Goal: Answer question/provide support: Share knowledge or assist other users

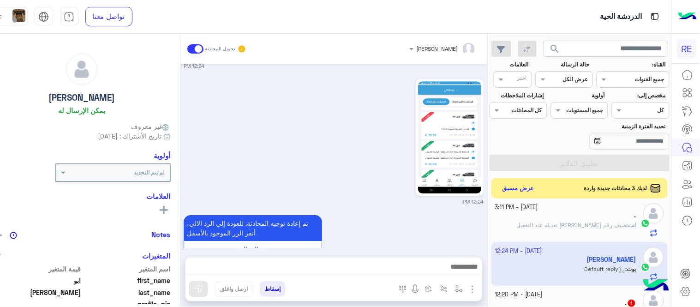
scroll to position [694, 0]
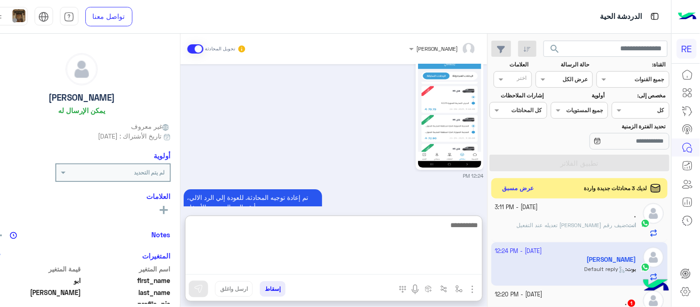
click at [331, 265] on textarea at bounding box center [333, 246] width 297 height 55
type textarea "**********"
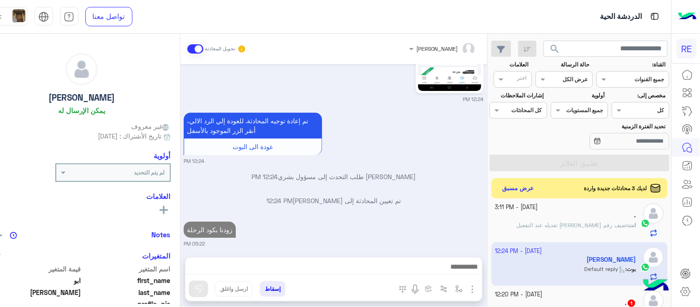
scroll to position [729, 0]
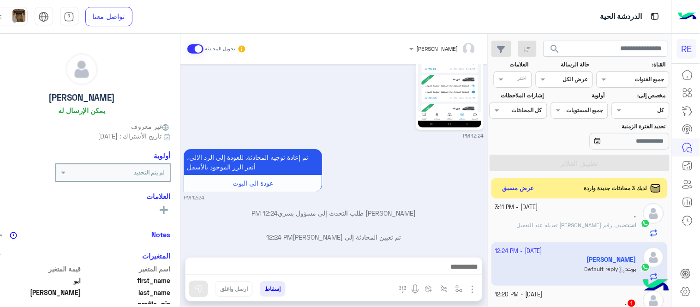
click at [411, 213] on div "[PERSON_NAME] تحويل المحادثة [DATE] كابتن � 04:43 PM اختر [DATE] الخدمات التالي…" at bounding box center [333, 172] width 307 height 277
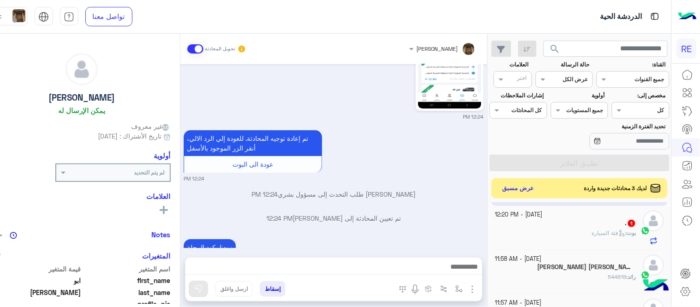
scroll to position [320, 0]
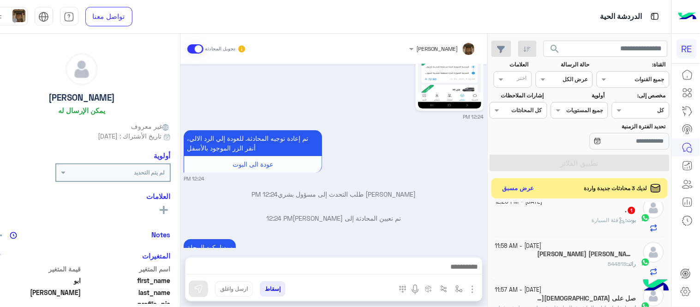
click at [556, 220] on div "بوت : فئة السيارة" at bounding box center [565, 224] width 141 height 16
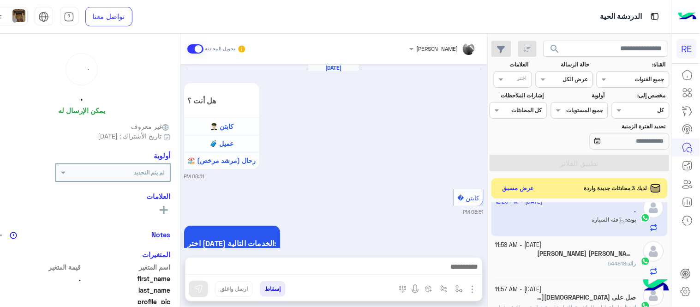
scroll to position [441, 0]
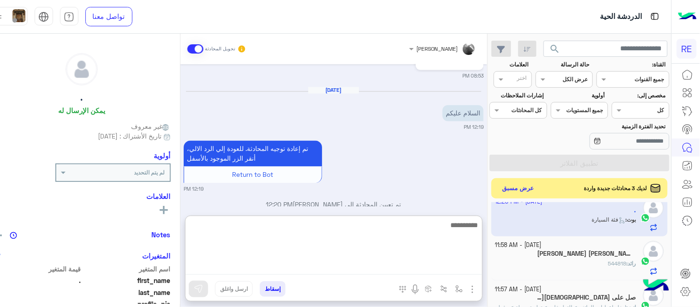
click at [320, 268] on textarea at bounding box center [333, 246] width 297 height 55
type textarea "**********"
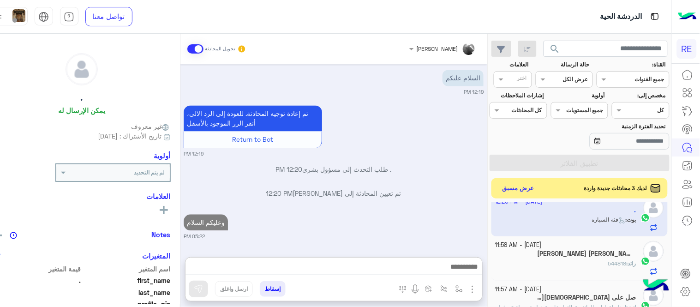
scroll to position [497, 0]
click at [538, 273] on div "رائد : 544818" at bounding box center [565, 267] width 141 height 16
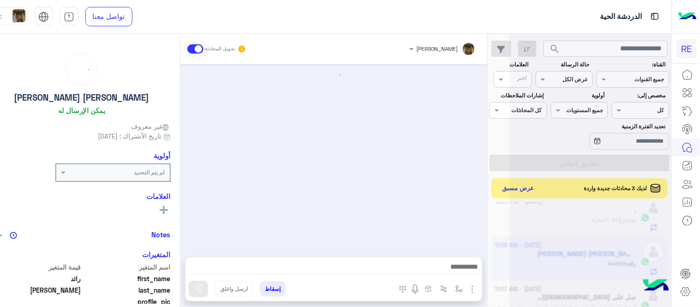
scroll to position [277, 0]
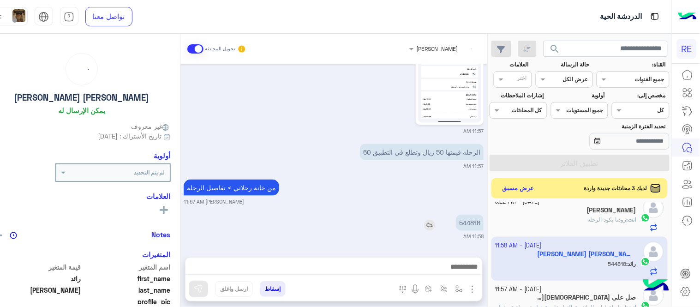
click at [481, 227] on p "544818" at bounding box center [470, 223] width 28 height 16
copy p "544818"
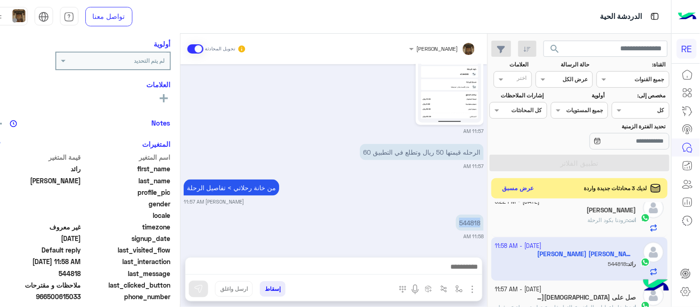
scroll to position [126, 0]
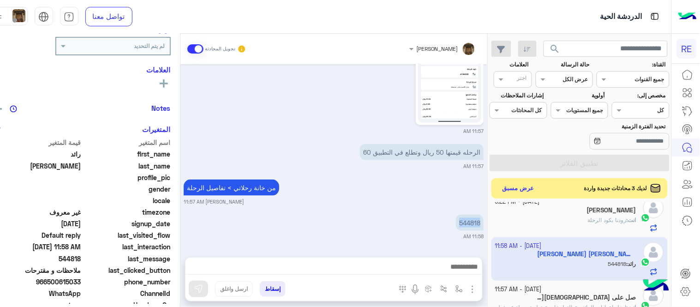
drag, startPoint x: 66, startPoint y: 280, endPoint x: 98, endPoint y: 284, distance: 32.6
click at [81, 284] on span "966500615033" at bounding box center [37, 282] width 88 height 10
copy span "500615033"
click at [291, 259] on div at bounding box center [333, 268] width 297 height 23
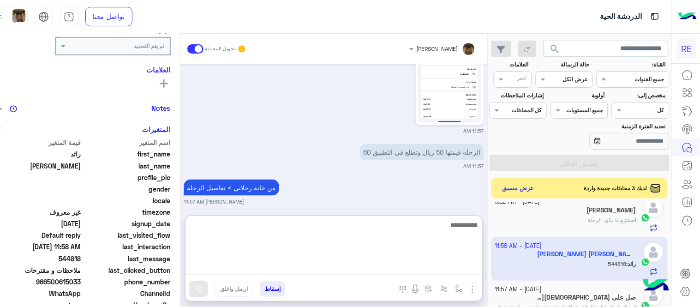
click at [293, 260] on textarea at bounding box center [333, 246] width 297 height 55
type textarea "**********"
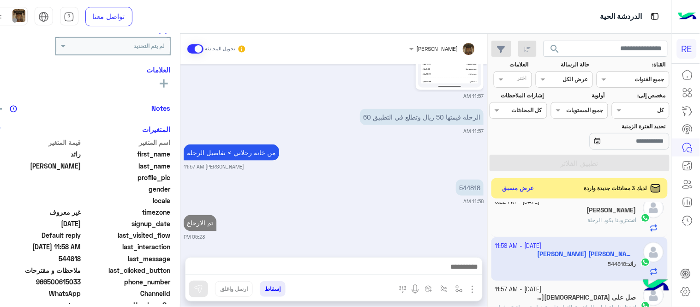
click at [382, 173] on div "[DATE] تم إعادة توجيه المحادثة. للعودة إلي الرد الالي، أنقر الزر الموجود بالأسف…" at bounding box center [333, 156] width 307 height 184
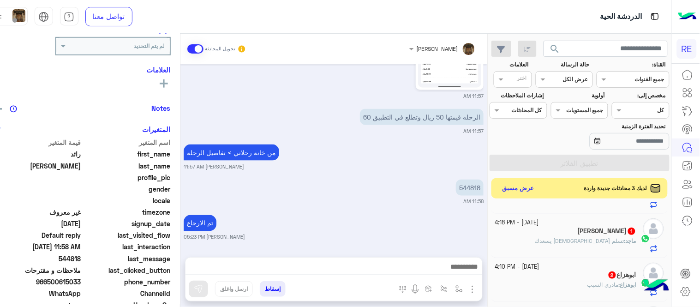
scroll to position [0, 0]
